Goal: Task Accomplishment & Management: Use online tool/utility

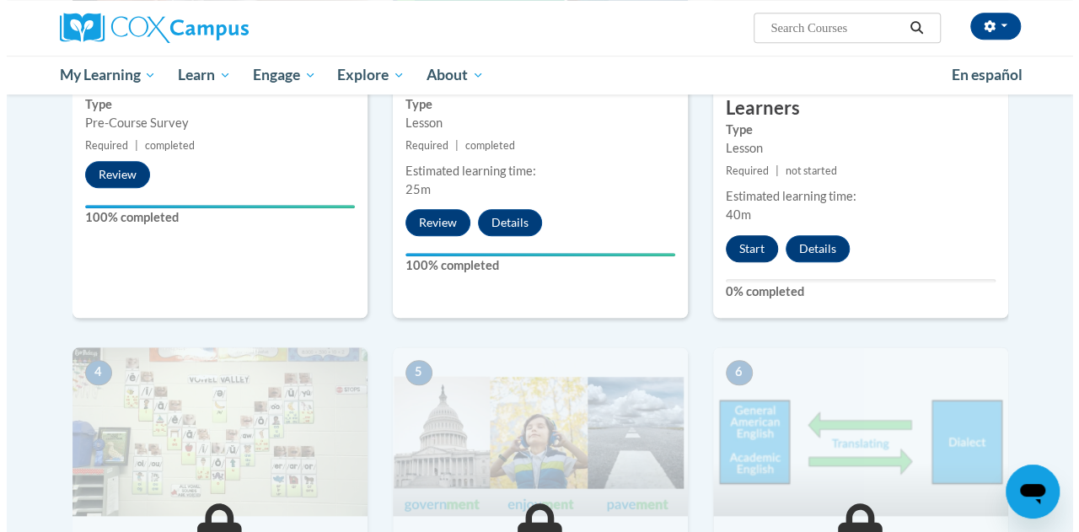
scroll to position [453, 0]
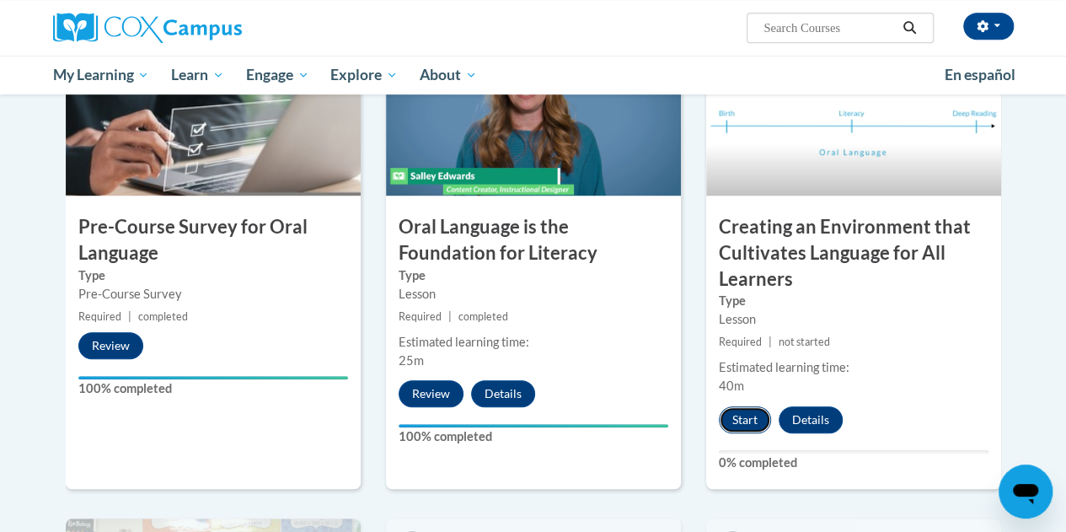
click at [734, 421] on button "Start" at bounding box center [745, 419] width 52 height 27
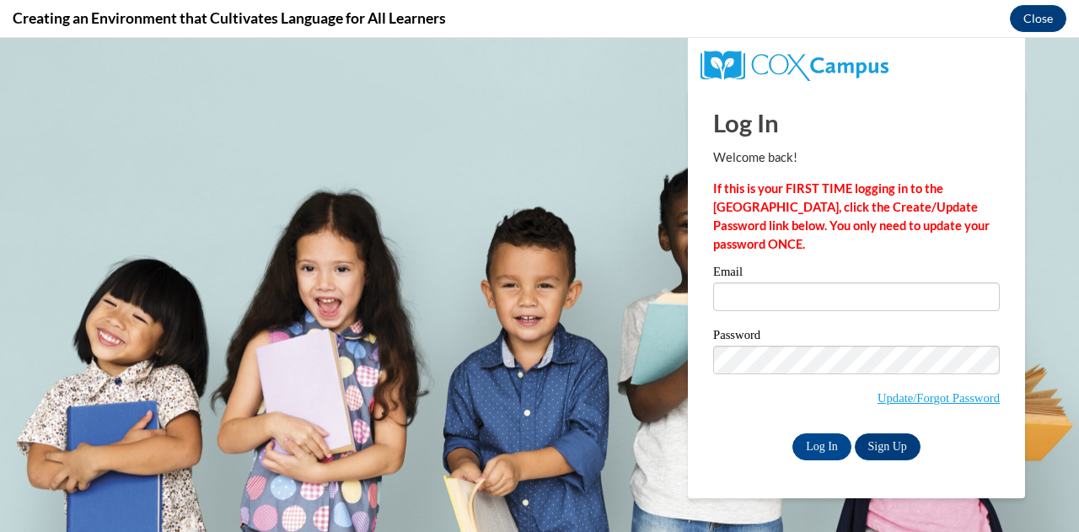
scroll to position [0, 0]
click at [818, 300] on input "Email" at bounding box center [856, 296] width 287 height 29
type input "[EMAIL_ADDRESS][DOMAIN_NAME]"
click at [811, 445] on input "Log In" at bounding box center [821, 446] width 59 height 27
